Goal: Information Seeking & Learning: Learn about a topic

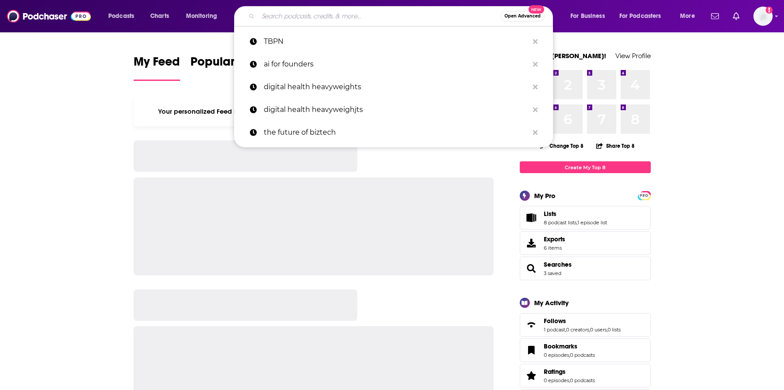
click at [298, 12] on input "Search podcasts, credits, & more..." at bounding box center [379, 16] width 242 height 14
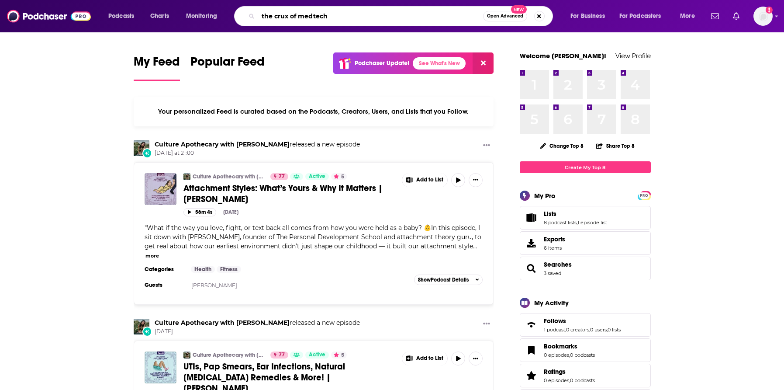
type input "the crux of medtech"
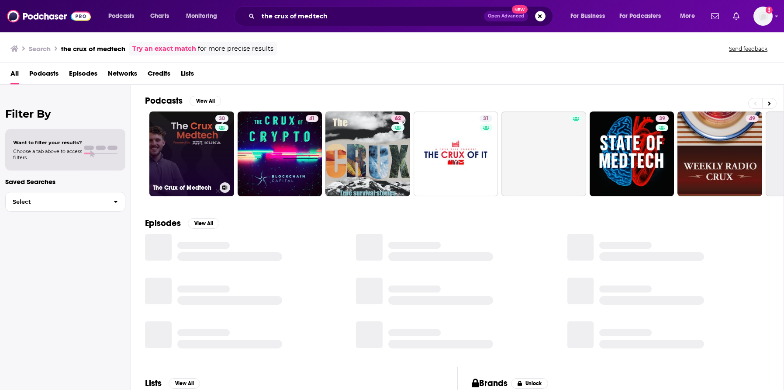
click at [212, 158] on link "30 The Crux of Medtech" at bounding box center [191, 153] width 85 height 85
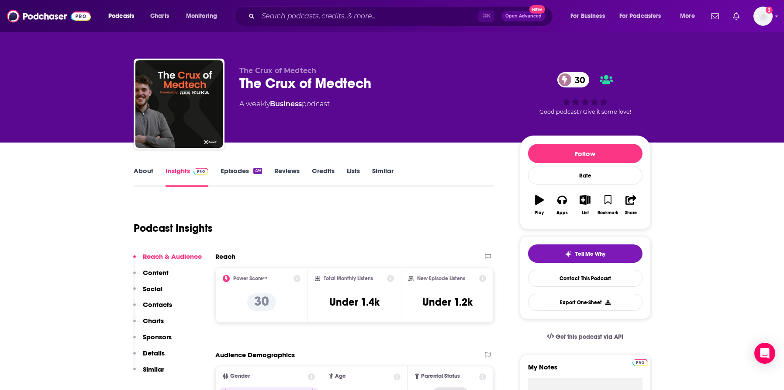
click at [235, 170] on link "Episodes 49" at bounding box center [241, 176] width 41 height 20
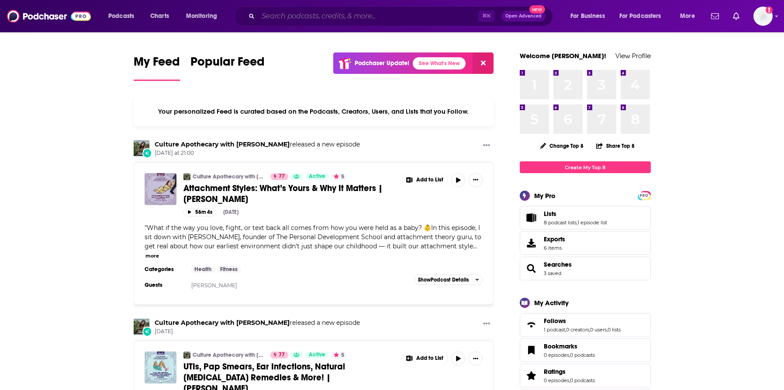
click at [278, 22] on input "Search podcasts, credits, & more..." at bounding box center [368, 16] width 220 height 14
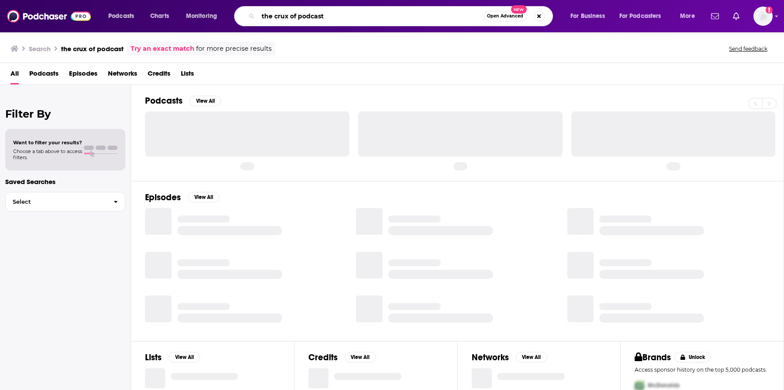
drag, startPoint x: 298, startPoint y: 13, endPoint x: 354, endPoint y: 14, distance: 56.4
click at [354, 14] on input "the crux of podcast" at bounding box center [370, 16] width 225 height 14
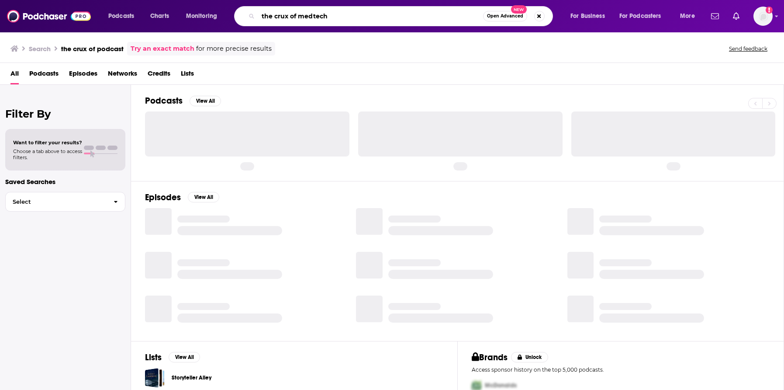
type input "the crux of medtech"
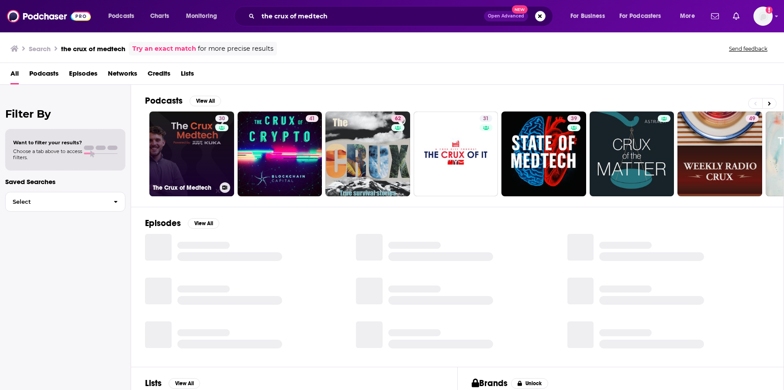
click at [204, 154] on link "30 The Crux of Medtech" at bounding box center [191, 153] width 85 height 85
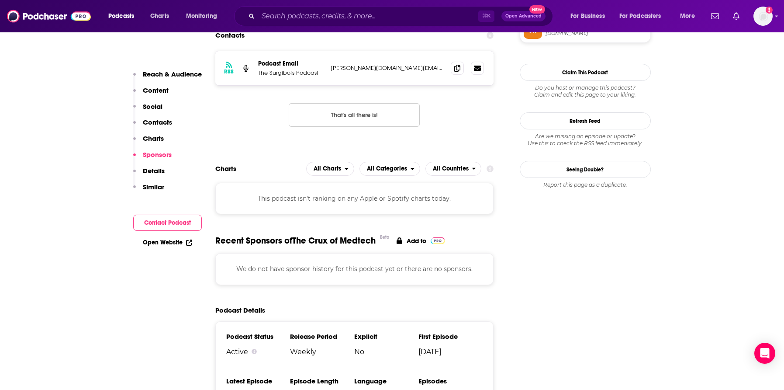
scroll to position [768, 0]
